Goal: Information Seeking & Learning: Learn about a topic

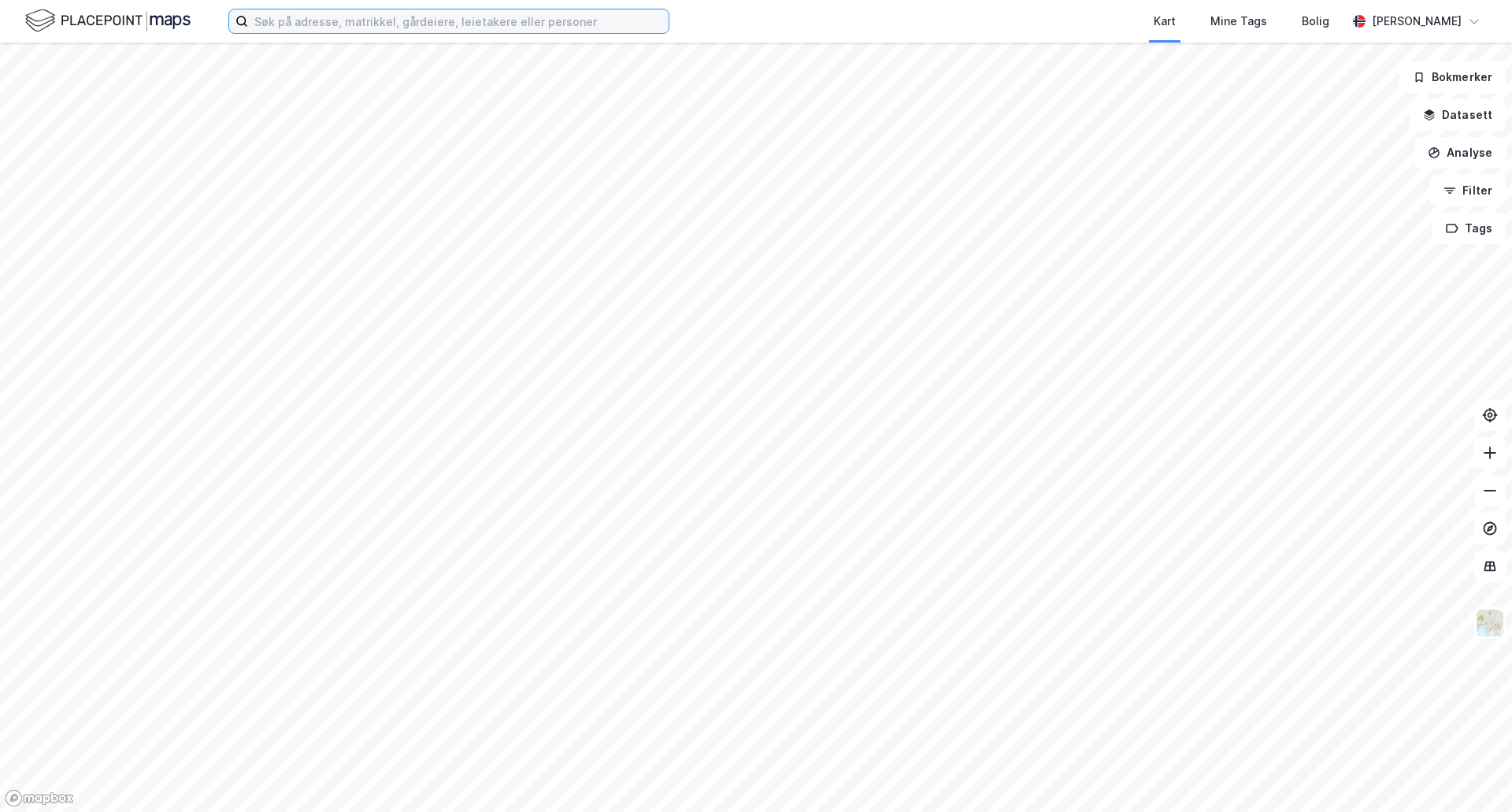
click at [391, 23] on input at bounding box center [458, 21] width 421 height 23
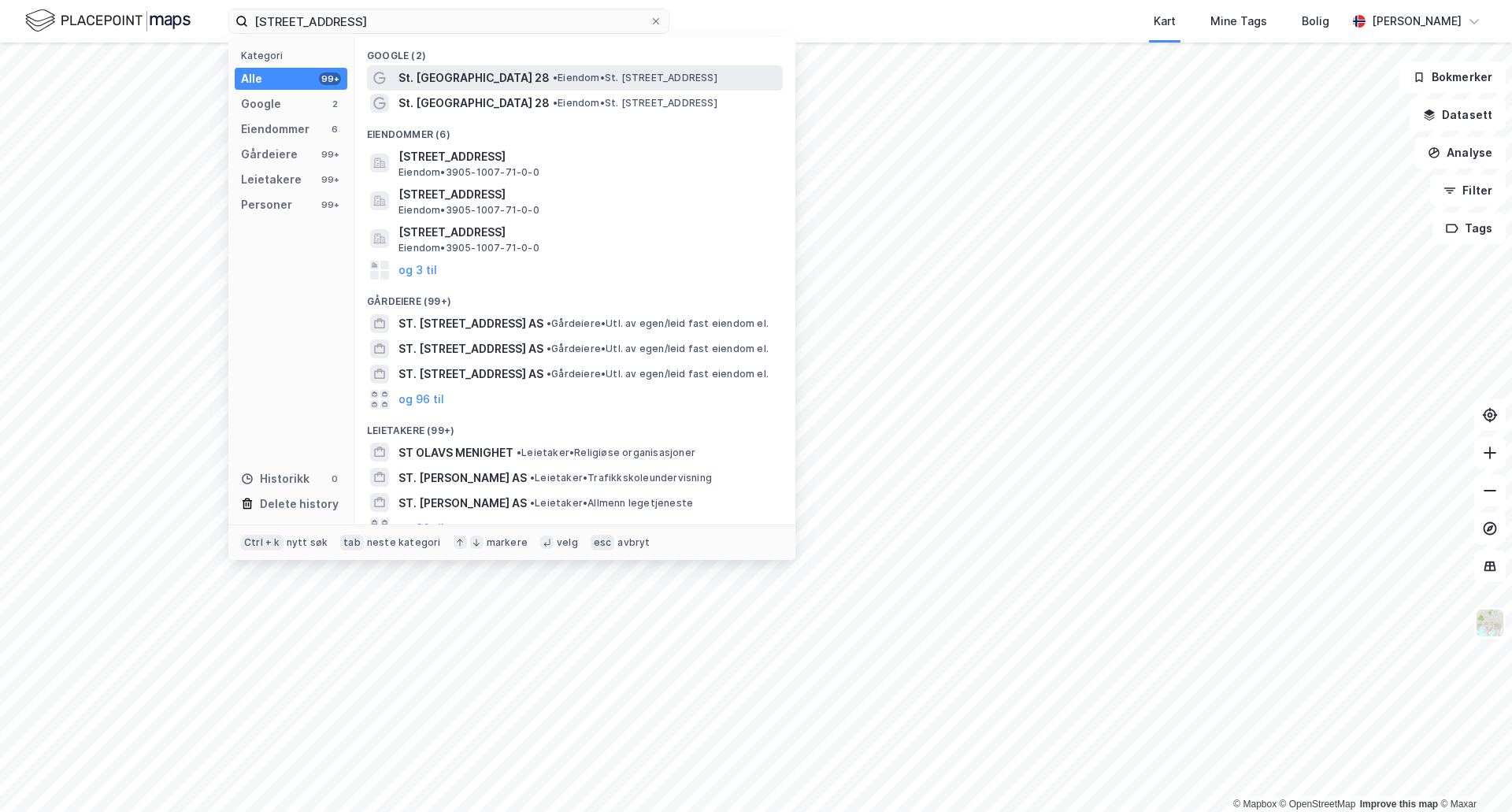
click at [473, 75] on span "St. [GEOGRAPHIC_DATA] 28" at bounding box center [474, 78] width 151 height 19
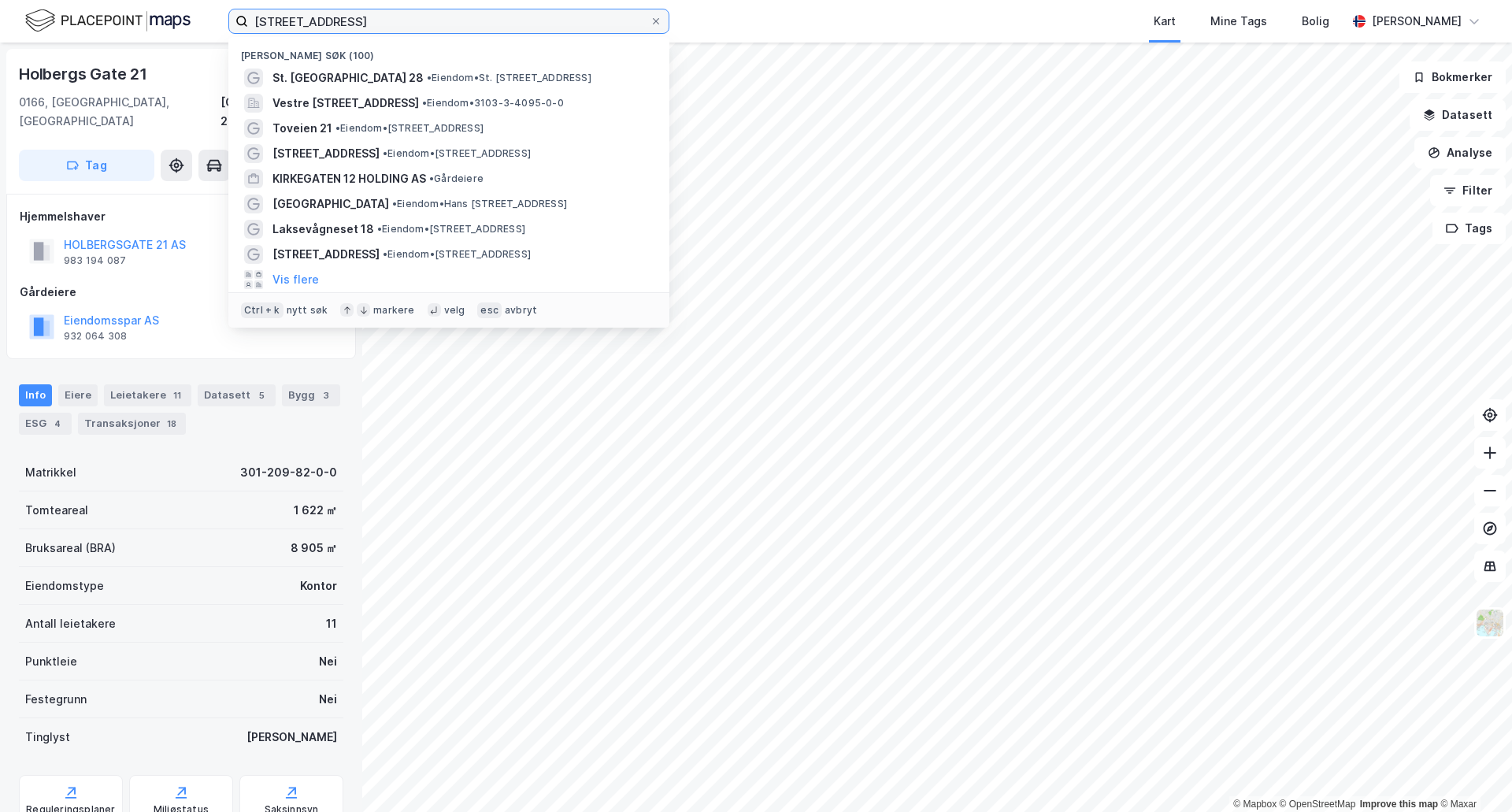
drag, startPoint x: 376, startPoint y: 22, endPoint x: 109, endPoint y: -2, distance: 268.1
click at [109, 0] on html "[STREET_ADDRESS] søk (100) St. [GEOGRAPHIC_DATA] 28 • Eiendom • St. [STREET_ADD…" at bounding box center [756, 406] width 1512 height 812
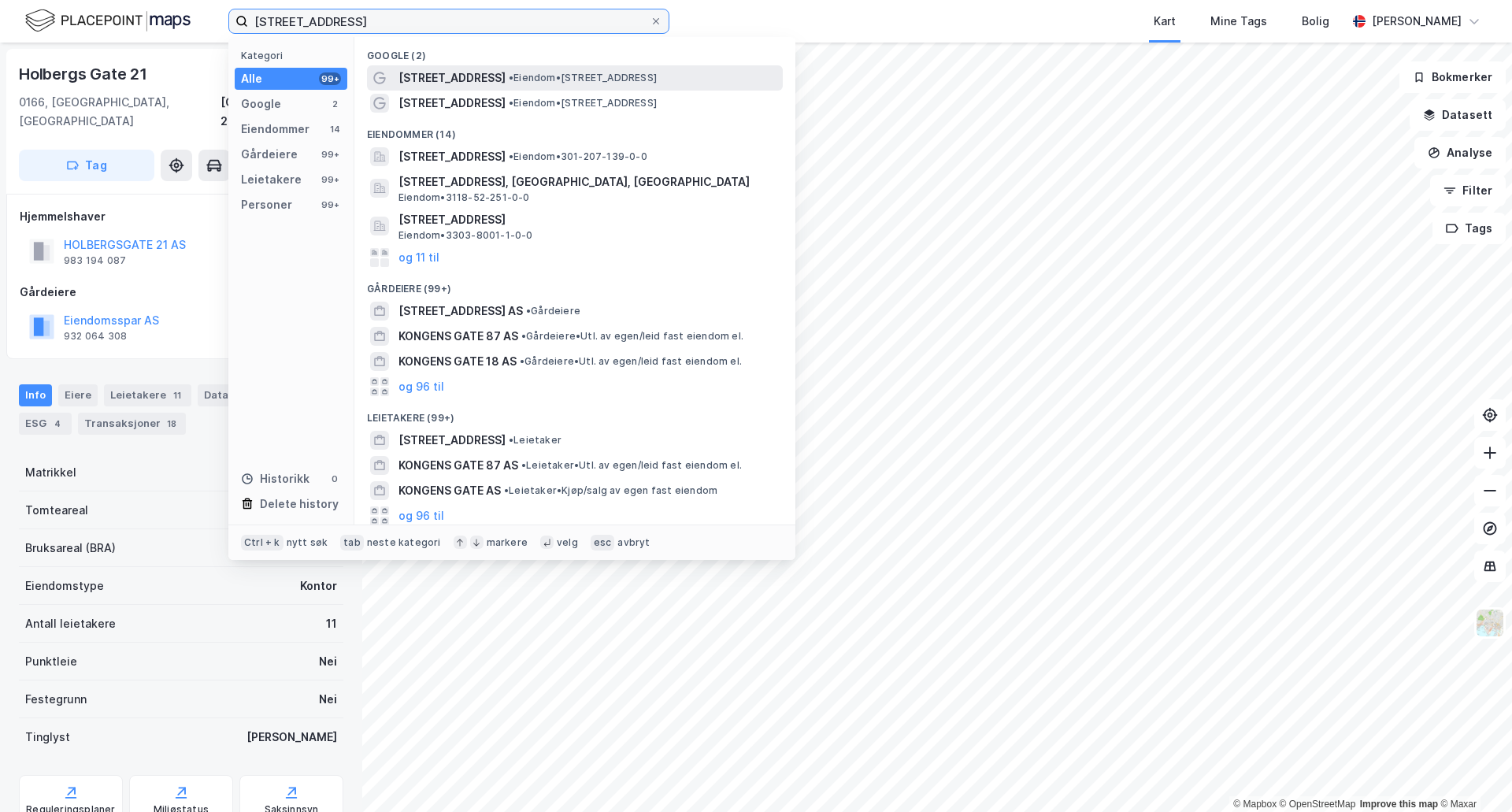
type input "[STREET_ADDRESS]"
click at [482, 71] on div "[STREET_ADDRESS] • Eiendom • [STREET_ADDRESS]" at bounding box center [589, 78] width 382 height 19
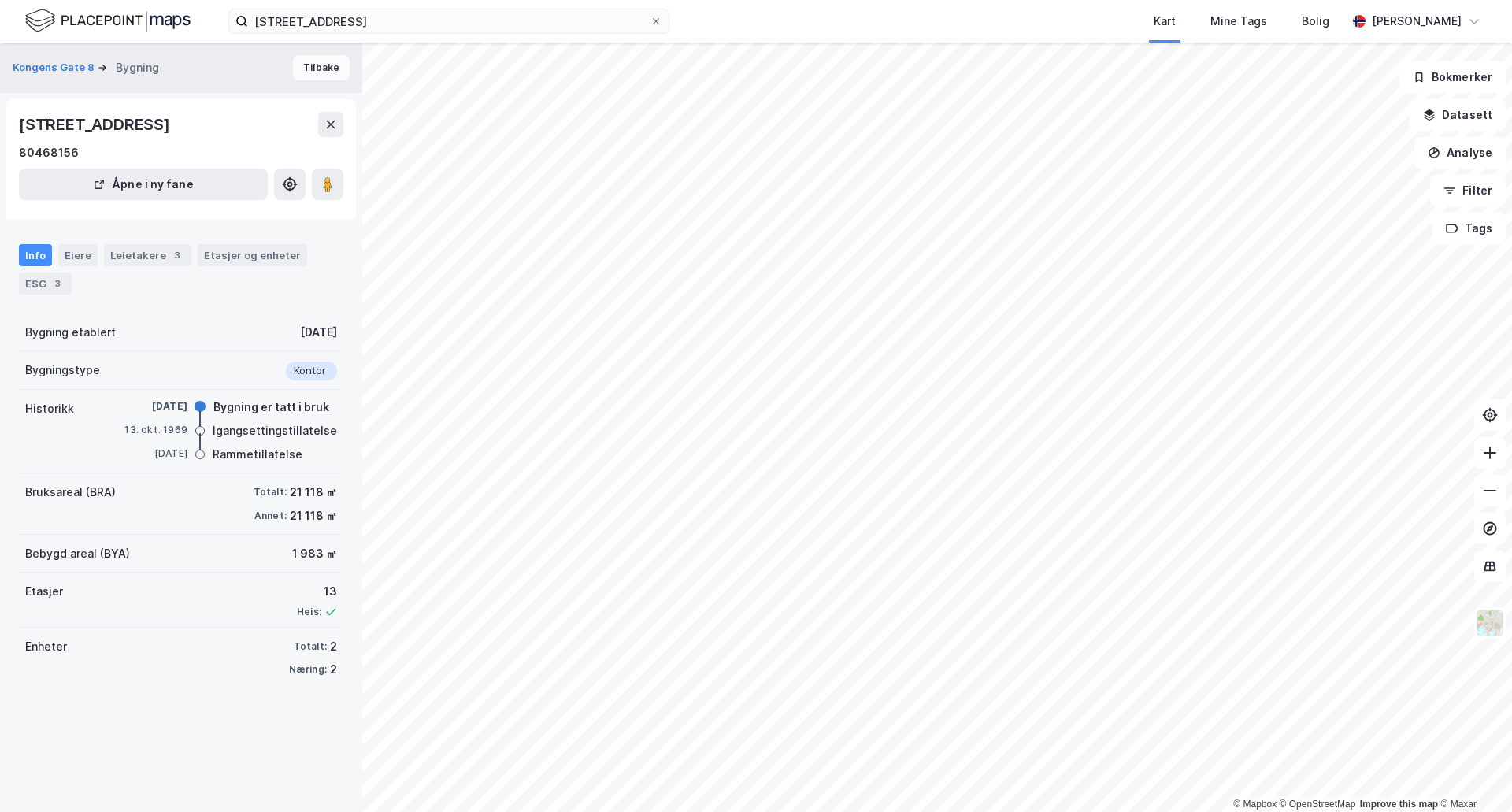
click at [318, 61] on button "Tilbake" at bounding box center [321, 67] width 56 height 25
